Goal: Check status

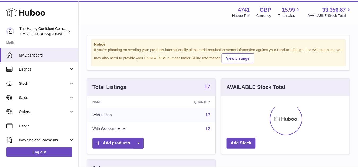
scroll to position [83, 130]
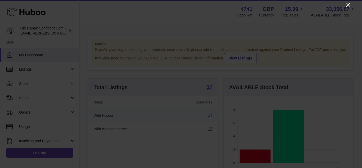
click at [348, 4] on icon "Close" at bounding box center [348, 5] width 6 height 6
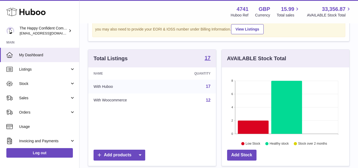
scroll to position [0, 0]
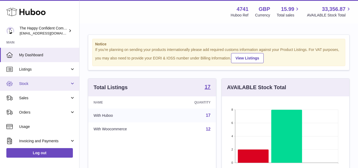
click at [38, 86] on link "Stock" at bounding box center [39, 83] width 79 height 14
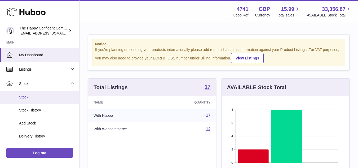
click at [35, 98] on span "Stock" at bounding box center [47, 97] width 56 height 5
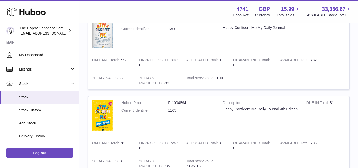
scroll to position [154, 0]
click at [266, 110] on div "Happy Confident Me Daily Journal 4th Edition" at bounding box center [261, 108] width 76 height 5
copy tr "Happy Confident Me Daily Journal 4th Edition"
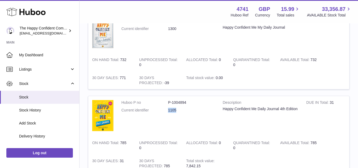
drag, startPoint x: 177, startPoint y: 110, endPoint x: 167, endPoint y: 109, distance: 9.8
click at [167, 109] on dl "Huboo P no P-1004894 Current identifier 1105" at bounding box center [168, 107] width 94 height 15
click at [181, 101] on dd "P-1004894" at bounding box center [191, 102] width 47 height 5
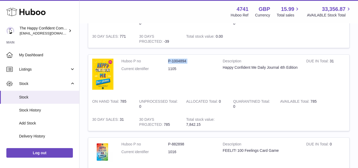
scroll to position [195, 0]
copy dl "P-1004894"
